Goal: Go to known website: Go to known website

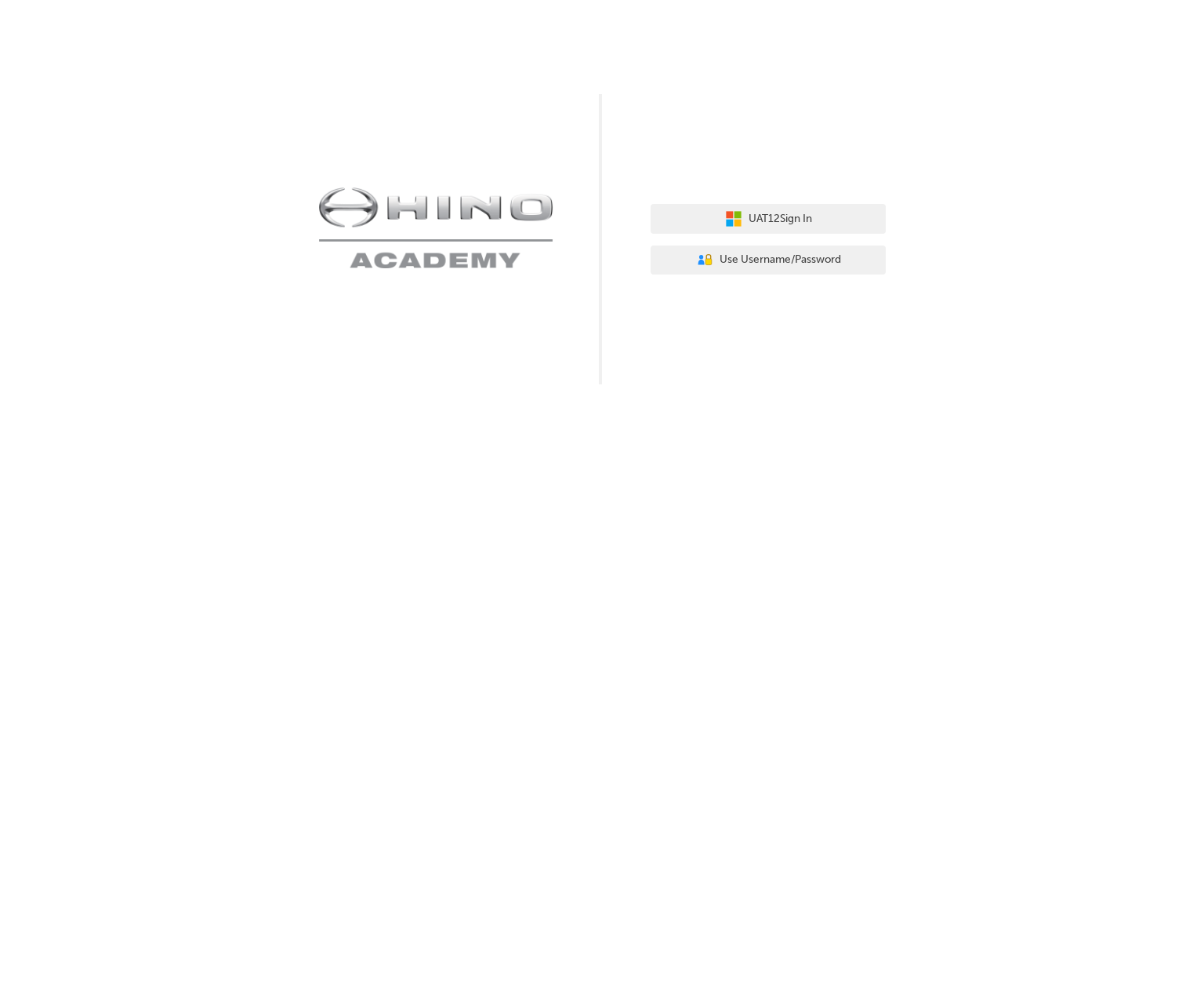
click at [701, 102] on div "UAT12 Sign In User Authentication Icon - Blue Person, Gold Lock Use Username/Pa…" at bounding box center [602, 192] width 1204 height 384
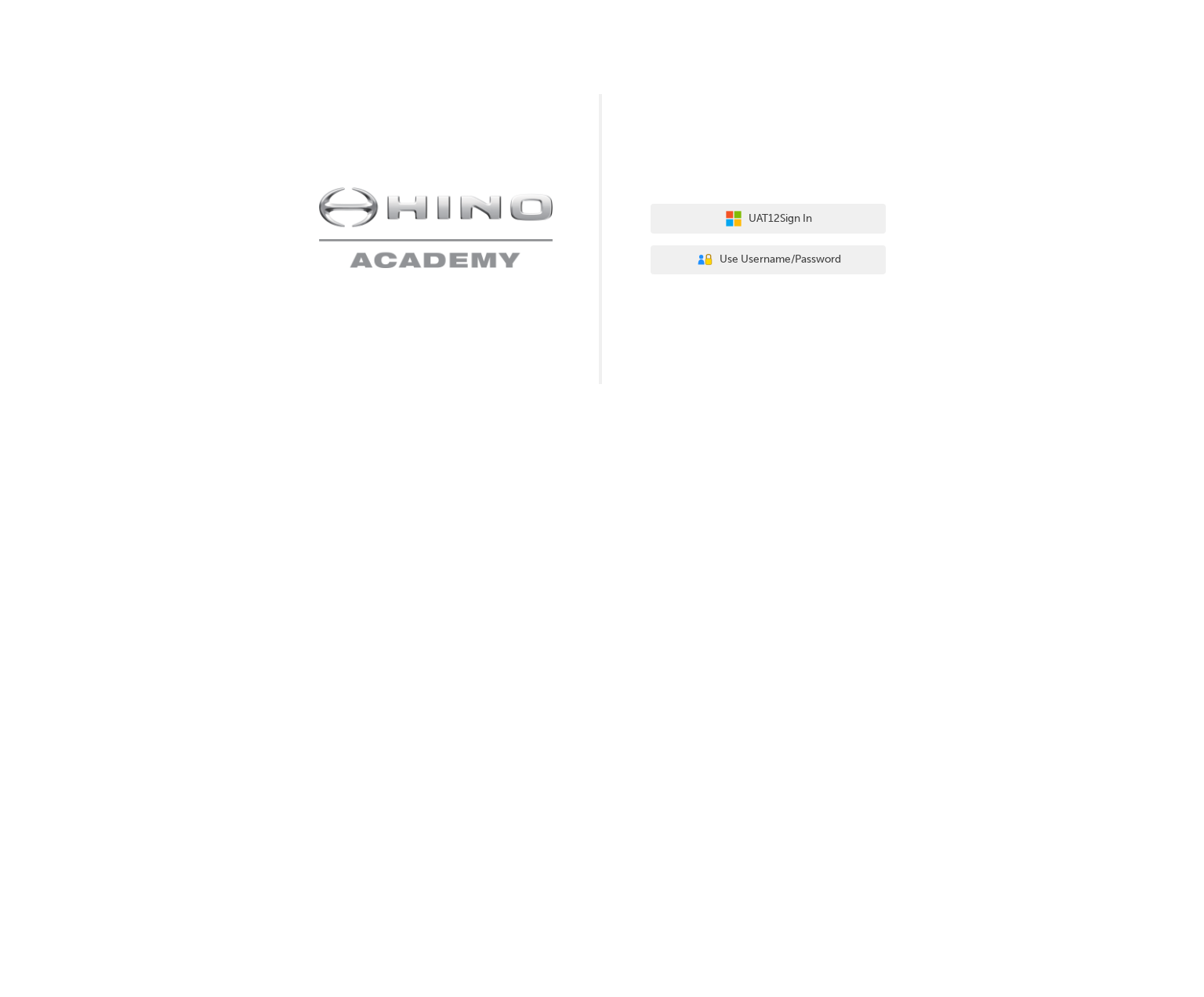
drag, startPoint x: 620, startPoint y: 4, endPoint x: 462, endPoint y: 12, distance: 158.2
click at [495, 13] on div "UAT12 Sign In User Authentication Icon - Blue Person, Gold Lock Use Username/Pa…" at bounding box center [602, 192] width 1204 height 384
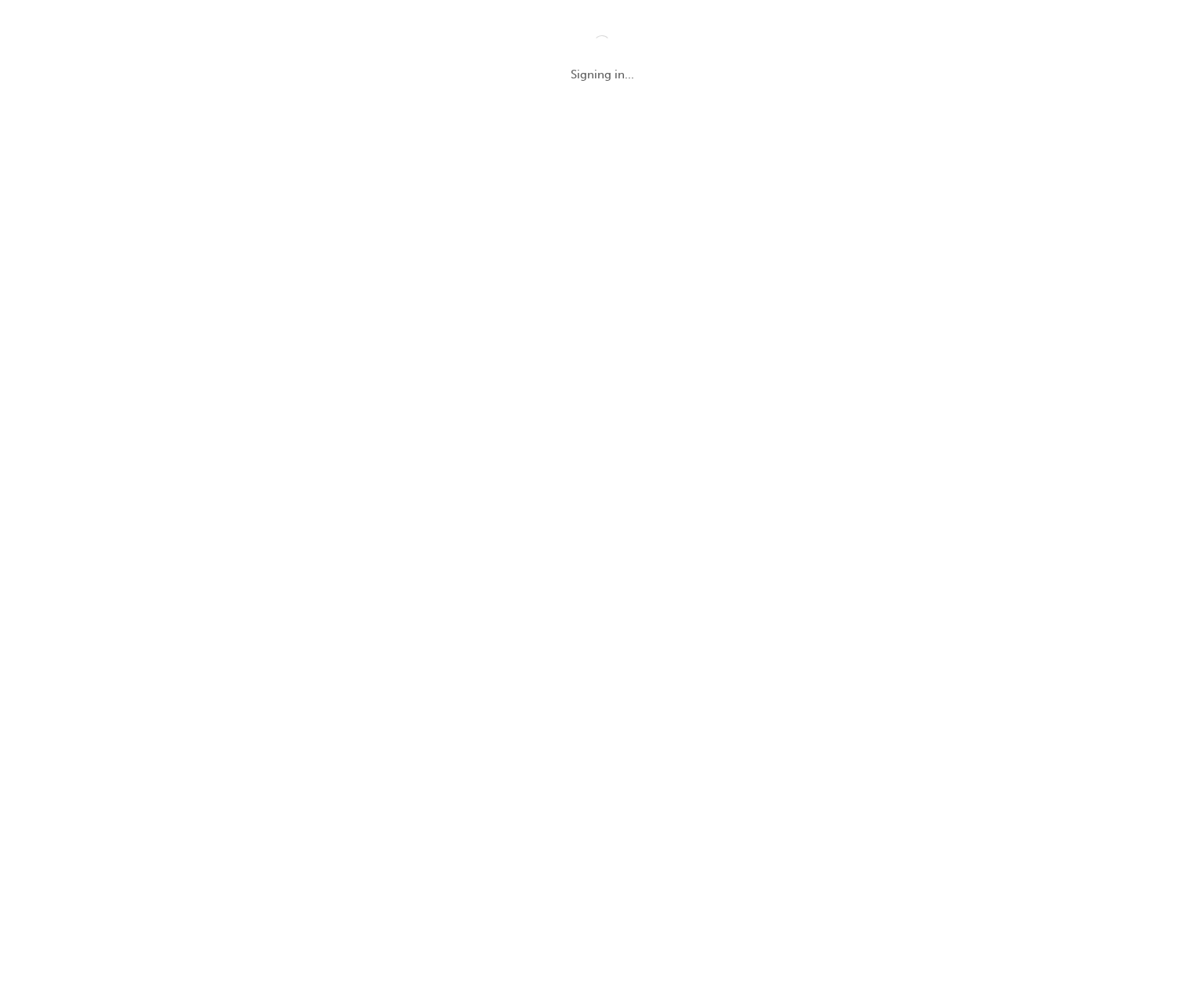
click at [997, 115] on div "Signing in..." at bounding box center [602, 60] width 1204 height 120
